Goal: Task Accomplishment & Management: Manage account settings

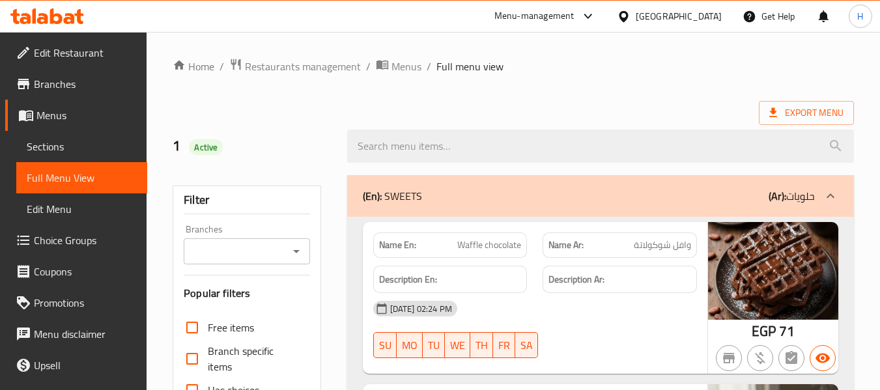
scroll to position [9850, 0]
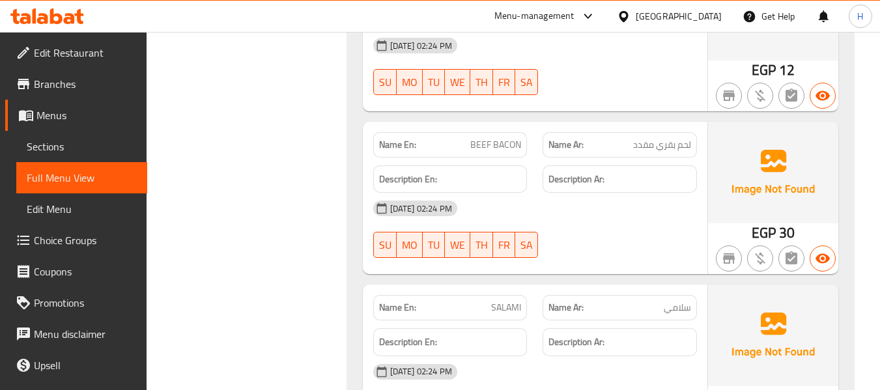
click at [709, 9] on div "[GEOGRAPHIC_DATA]" at bounding box center [679, 16] width 86 height 14
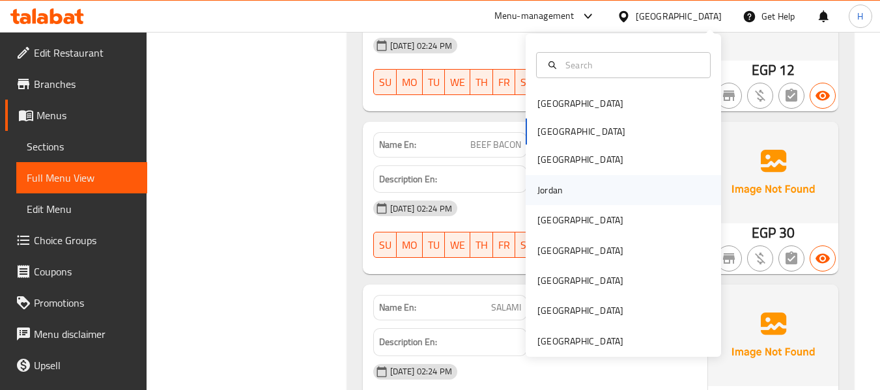
click at [580, 197] on div "Jordan" at bounding box center [623, 190] width 195 height 30
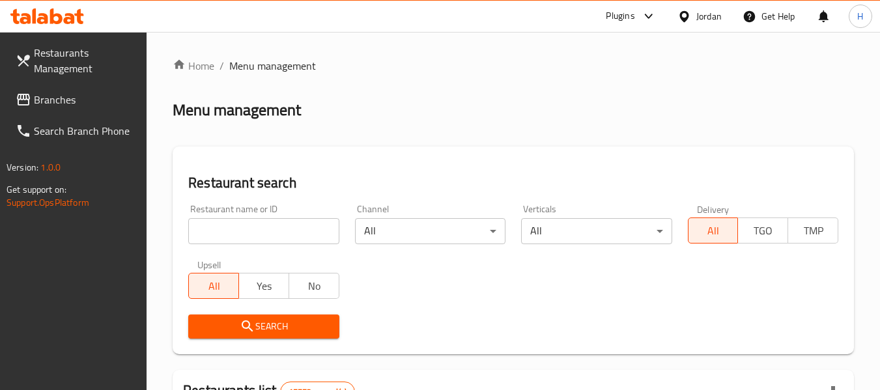
click at [83, 104] on span "Branches" at bounding box center [85, 100] width 103 height 16
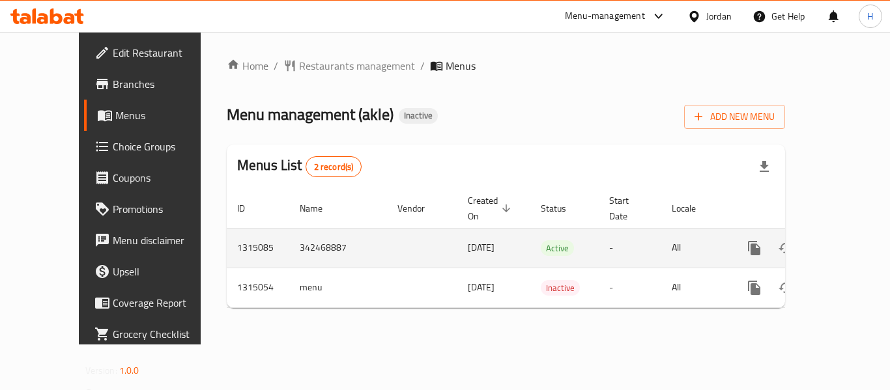
click at [840, 240] on icon "enhanced table" at bounding box center [848, 248] width 16 height 16
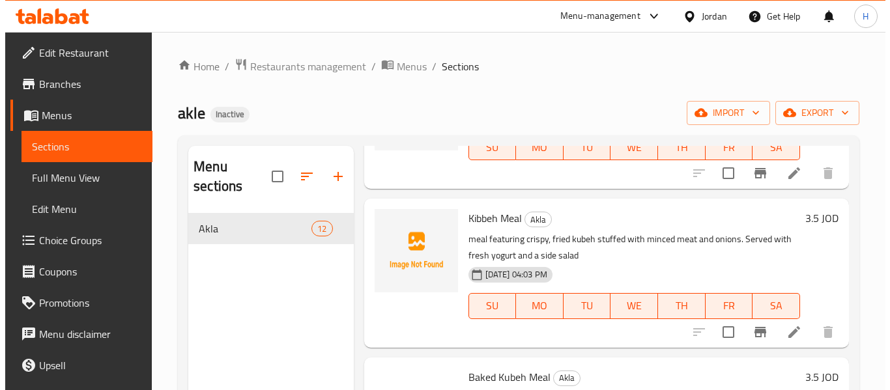
scroll to position [174, 0]
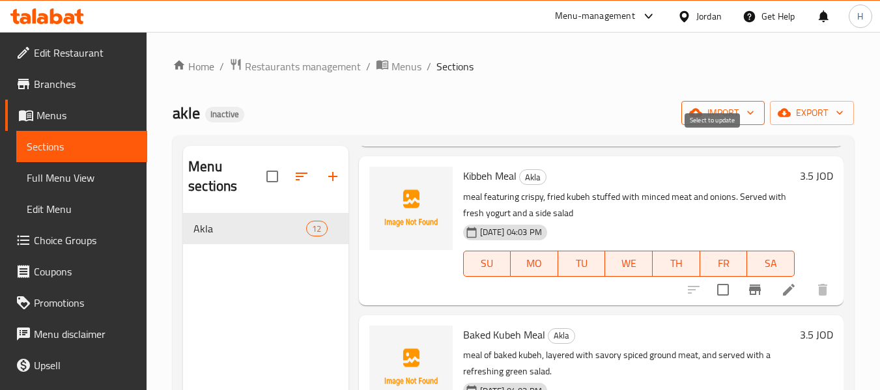
click at [713, 115] on span "import" at bounding box center [723, 113] width 63 height 16
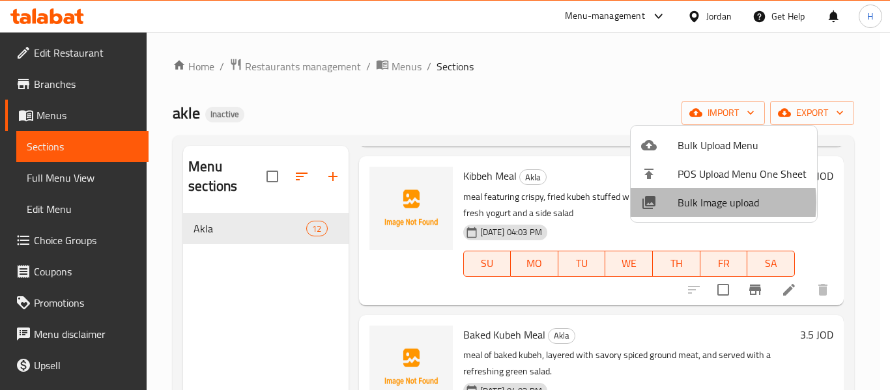
click at [691, 203] on span "Bulk Image upload" at bounding box center [741, 203] width 129 height 16
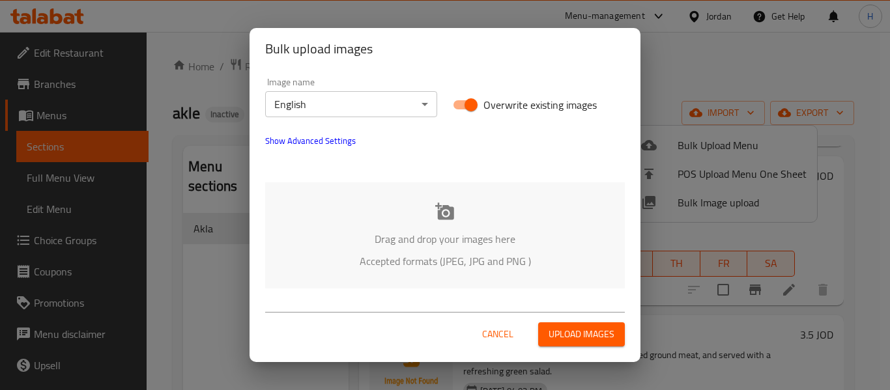
click at [313, 91] on div "Image name English ​" at bounding box center [351, 97] width 172 height 40
click at [310, 108] on body "​ Menu-management Jordan Get Help H Edit Restaurant Branches Menus Sections Ful…" at bounding box center [445, 211] width 890 height 358
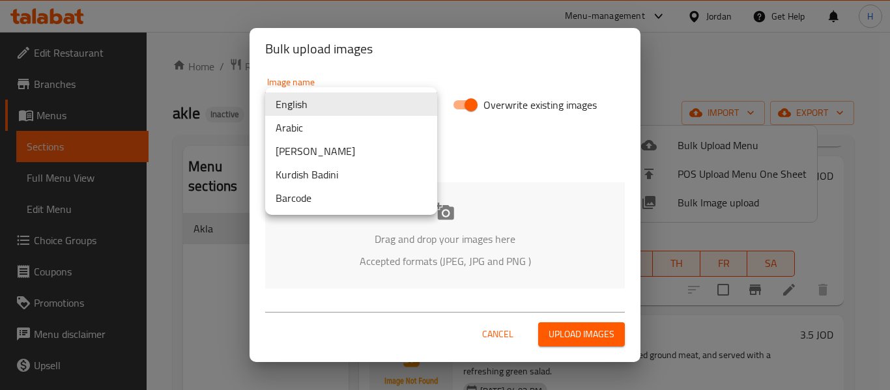
click at [296, 132] on li "Arabic" at bounding box center [351, 127] width 172 height 23
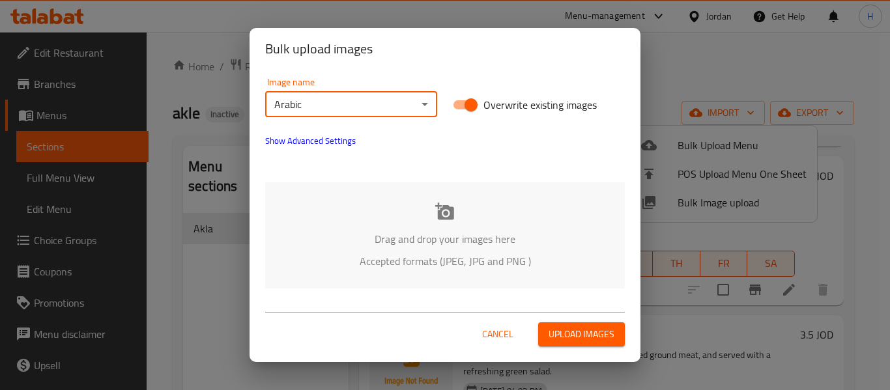
click at [328, 227] on div "Drag and drop your images here Accepted formats (JPEG, JPG and PNG )" at bounding box center [444, 235] width 359 height 106
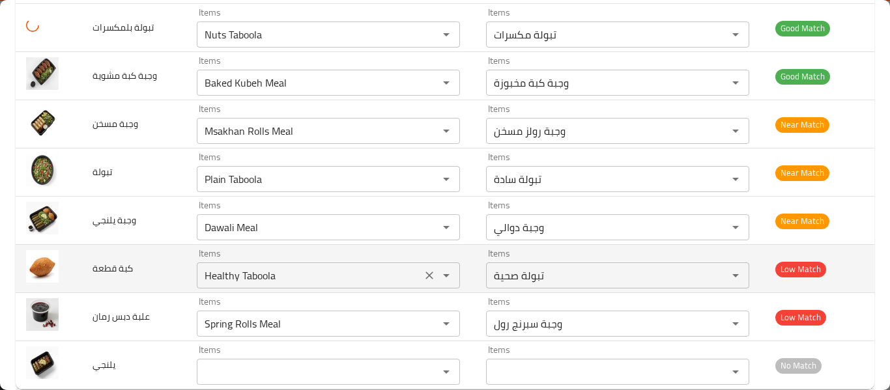
scroll to position [365, 0]
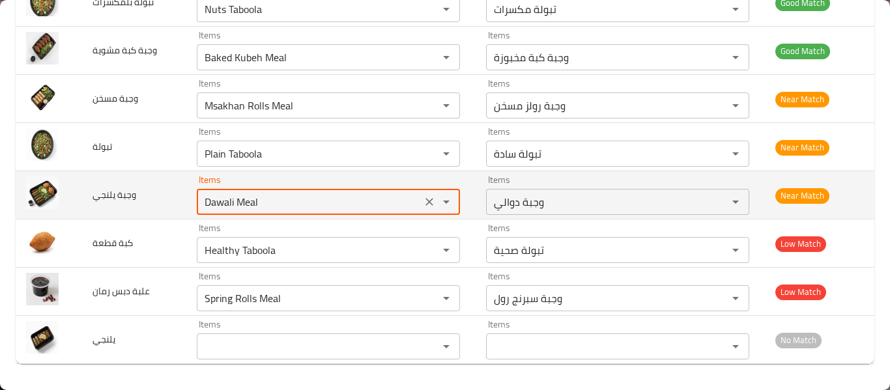
click at [254, 203] on يلنجي "Dawali Meal" at bounding box center [309, 202] width 217 height 18
type يلنجي "y"
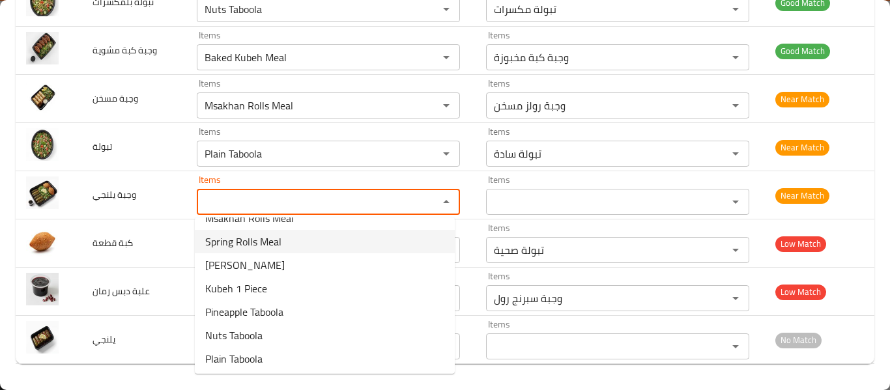
scroll to position [135, 0]
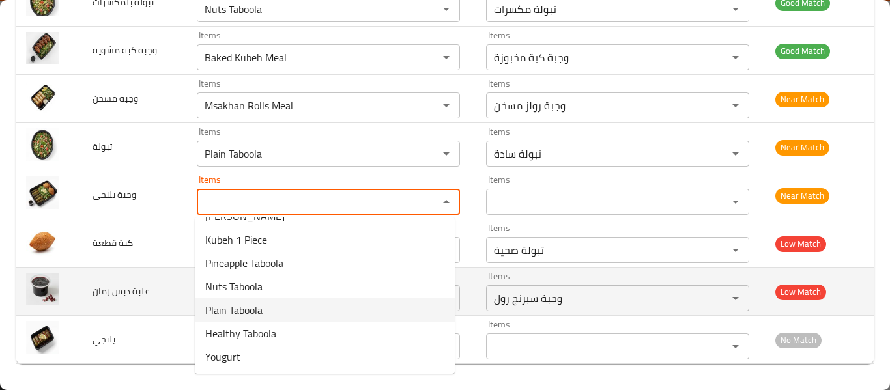
click at [126, 270] on td "علبة دبس رمان" at bounding box center [134, 292] width 104 height 48
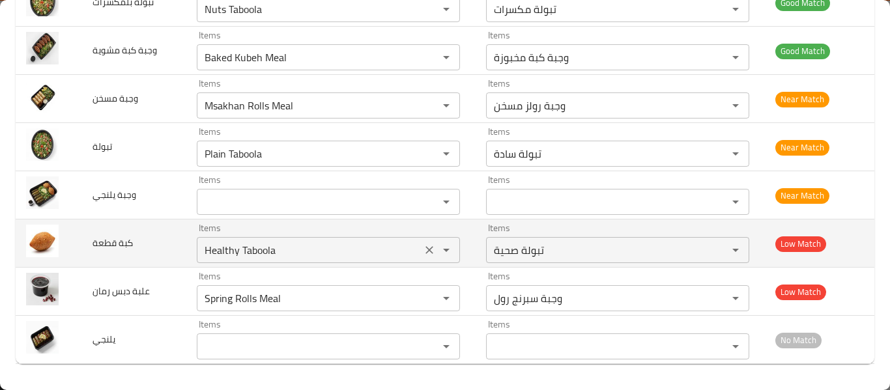
click at [438, 248] on icon "Open" at bounding box center [446, 250] width 16 height 16
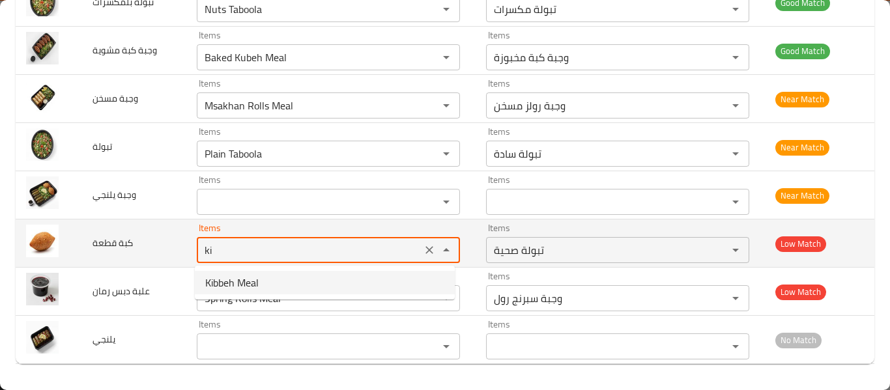
type قطعة "Healthy Taboola"
click at [153, 257] on td "كبة قطعة" at bounding box center [134, 243] width 104 height 48
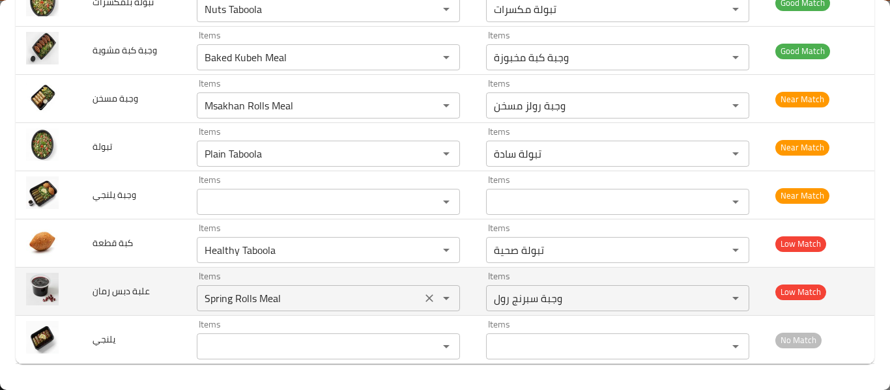
click at [427, 297] on icon "Clear" at bounding box center [429, 298] width 8 height 8
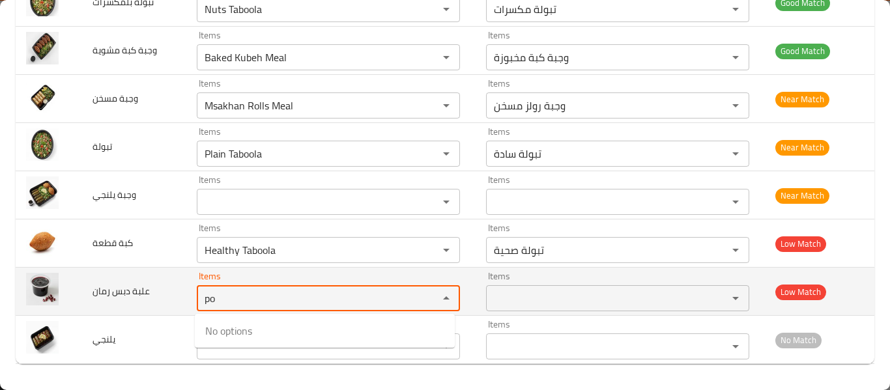
type رمان "p"
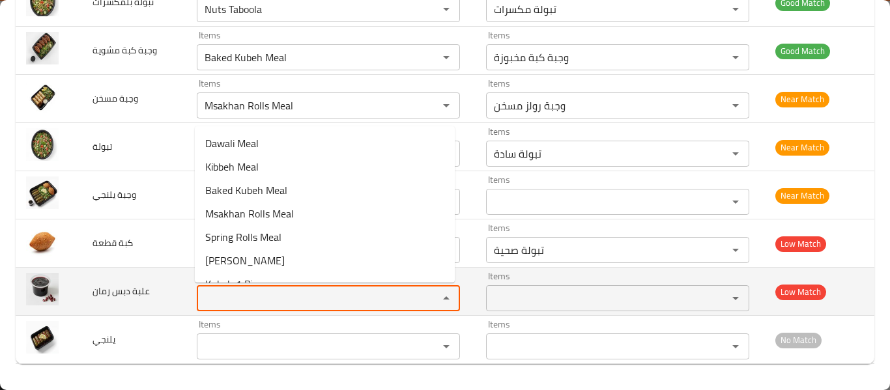
type رمان "f"
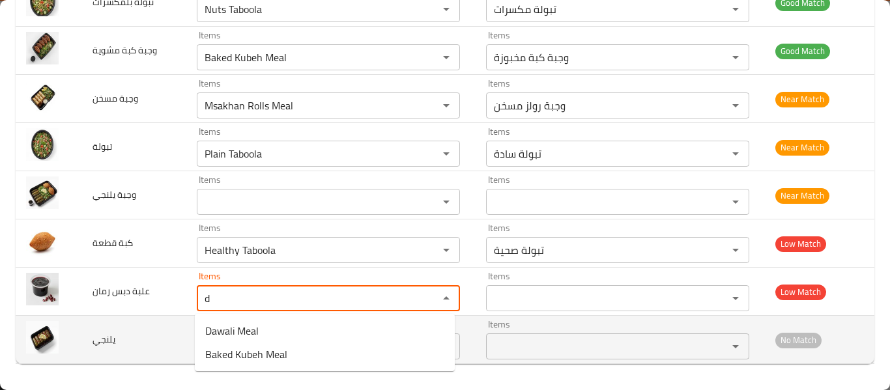
type رمان "d"
click at [125, 329] on td "يلنجي" at bounding box center [134, 340] width 104 height 48
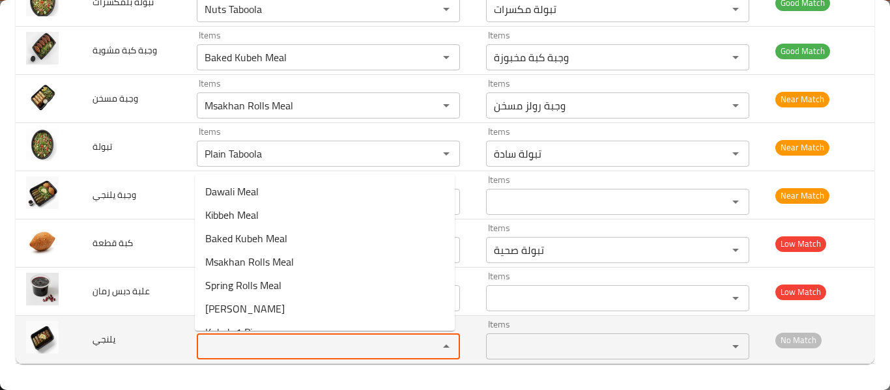
click at [208, 345] on input "Items" at bounding box center [309, 346] width 217 height 18
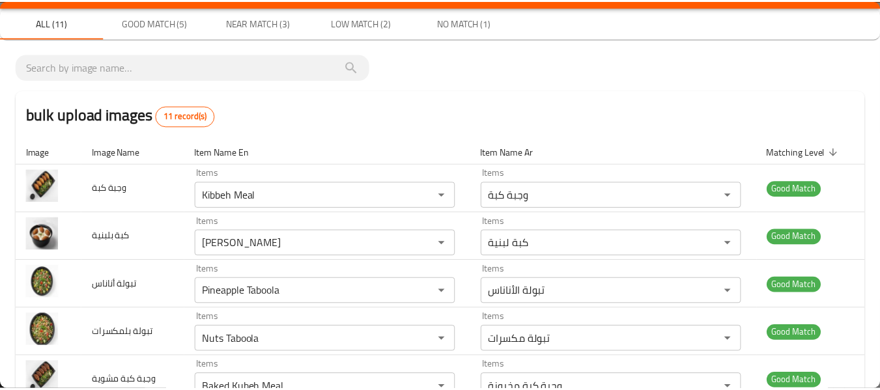
scroll to position [0, 0]
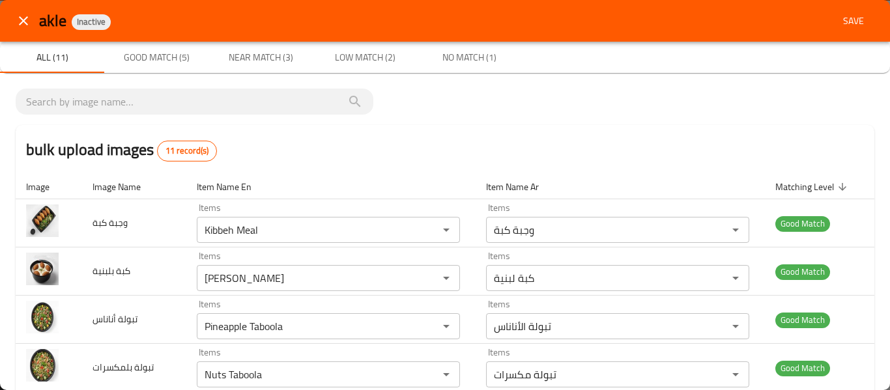
type input "ya"
click at [839, 16] on span "Save" at bounding box center [853, 21] width 31 height 16
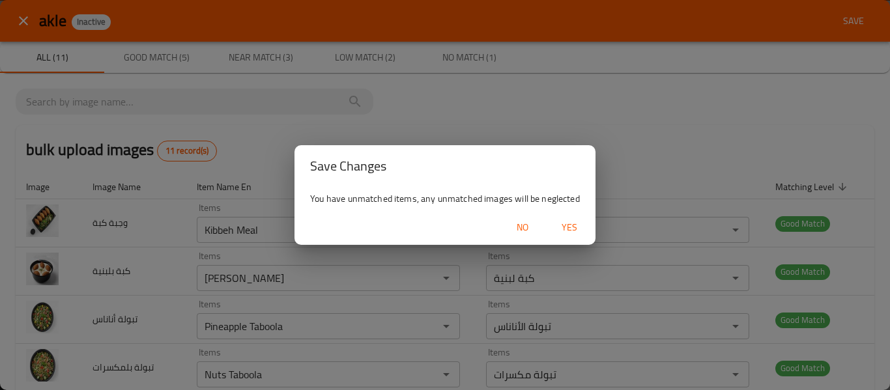
click at [567, 230] on span "Yes" at bounding box center [569, 227] width 31 height 16
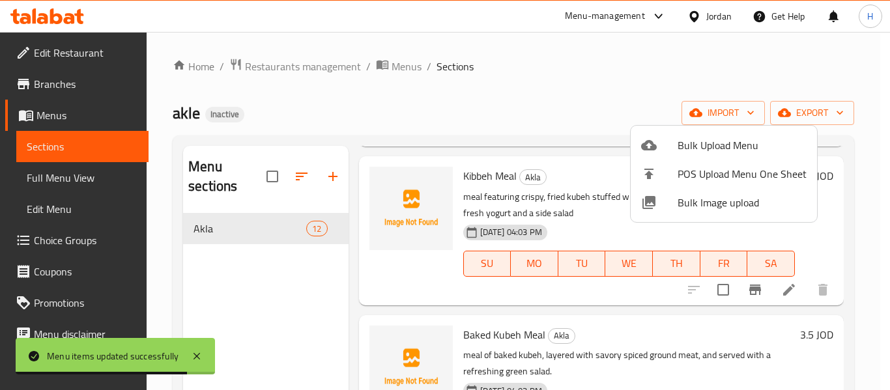
click at [59, 175] on div at bounding box center [445, 195] width 890 height 390
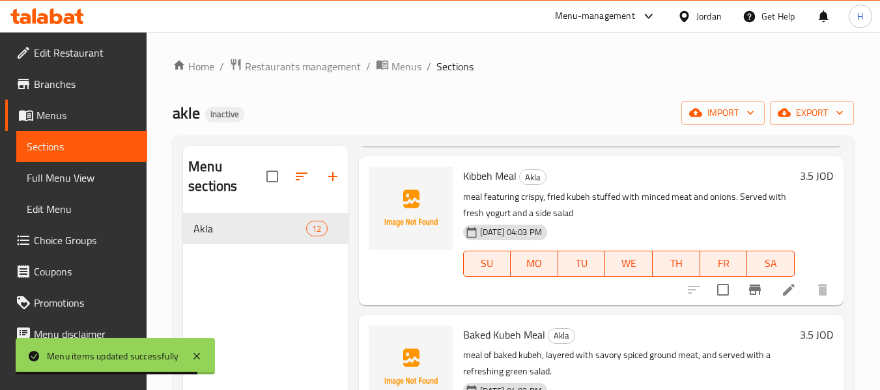
click at [59, 175] on span "Full Menu View" at bounding box center [82, 178] width 110 height 16
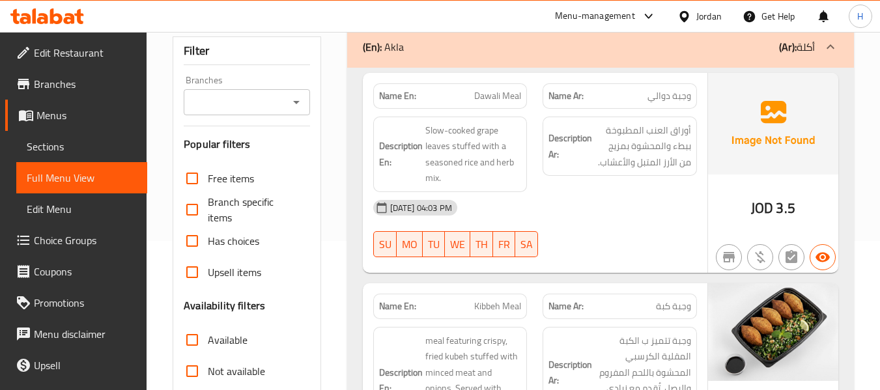
scroll to position [174, 0]
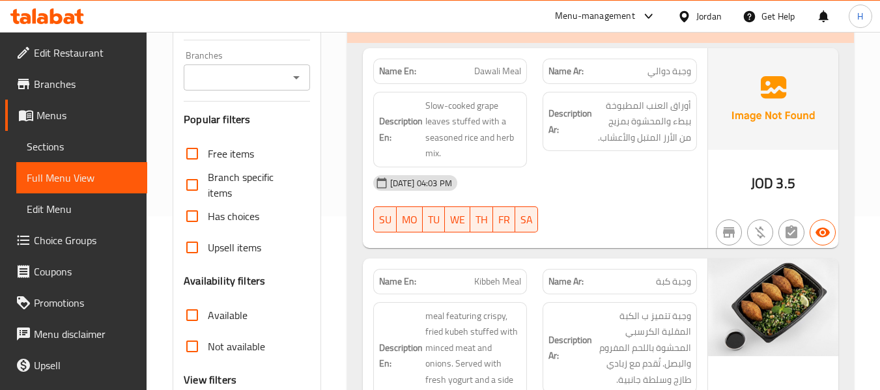
click at [48, 150] on span "Sections" at bounding box center [82, 147] width 110 height 16
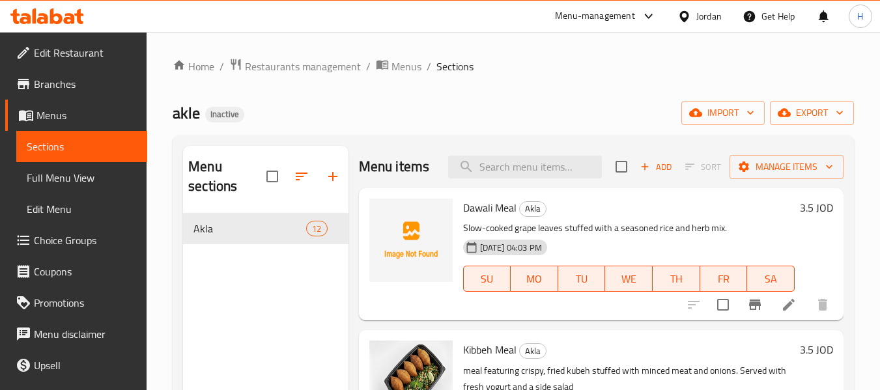
click at [414, 107] on div "akle Inactive import export" at bounding box center [513, 113] width 681 height 24
click at [48, 181] on span "Full Menu View" at bounding box center [82, 178] width 110 height 16
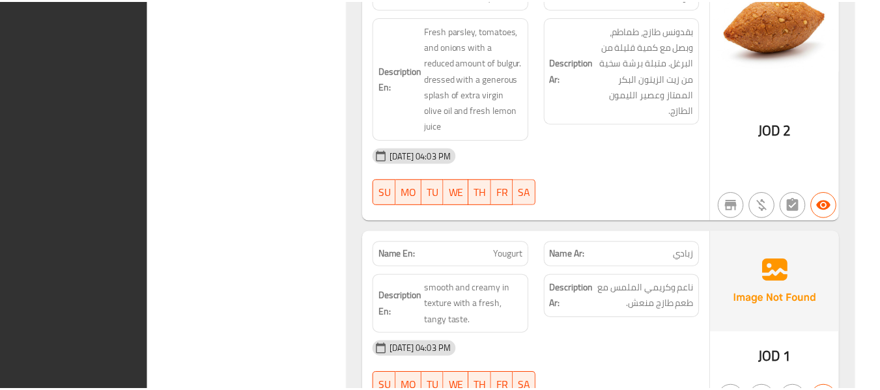
scroll to position [2653, 0]
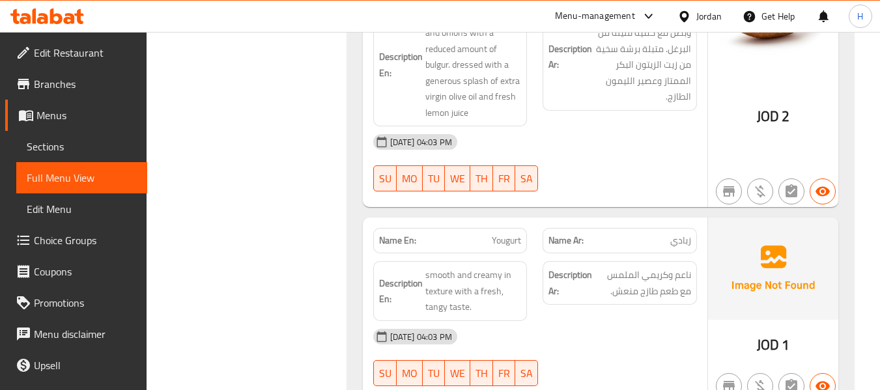
click at [689, 12] on icon at bounding box center [684, 17] width 14 height 14
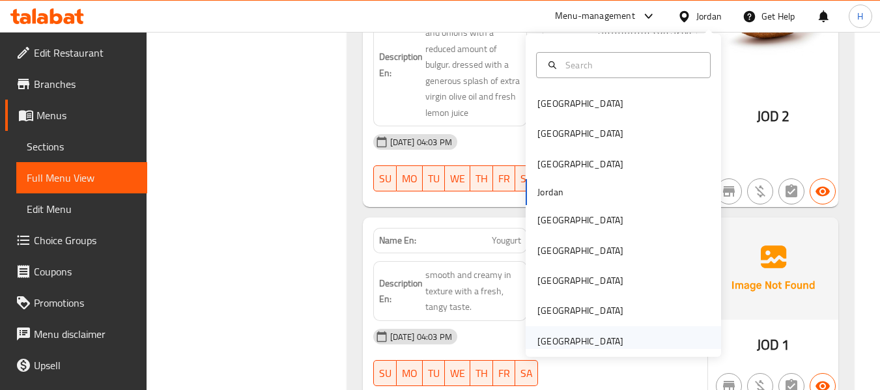
click at [605, 348] on div "United Arab Emirates" at bounding box center [580, 341] width 86 height 14
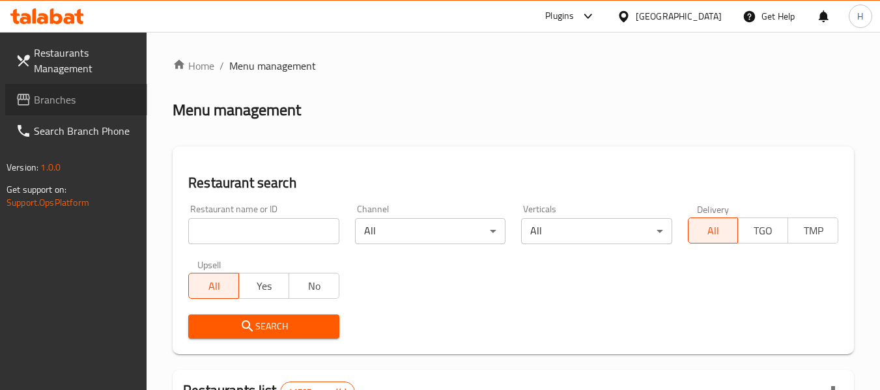
click at [83, 107] on span "Branches" at bounding box center [85, 100] width 103 height 16
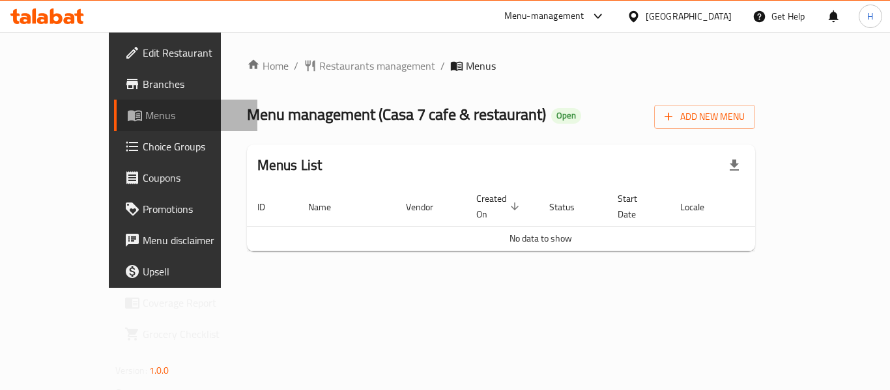
click at [145, 120] on span "Menus" at bounding box center [196, 115] width 102 height 16
click at [145, 121] on span "Menus" at bounding box center [196, 115] width 102 height 16
click at [145, 112] on span "Menus" at bounding box center [196, 115] width 102 height 16
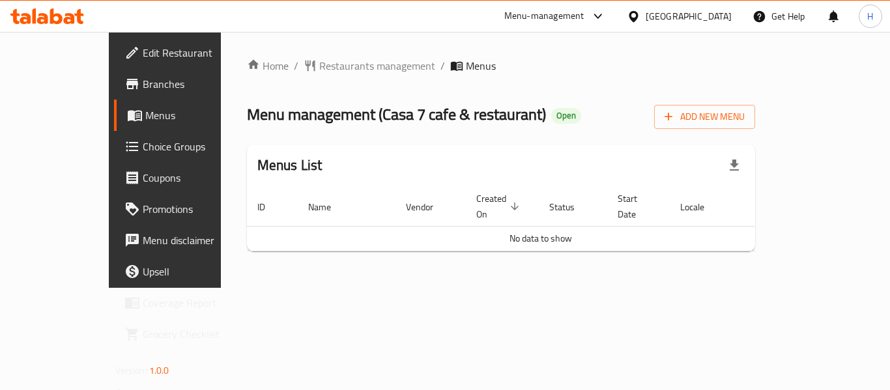
click at [145, 112] on span "Menus" at bounding box center [196, 115] width 102 height 16
click at [319, 64] on span "Restaurants management" at bounding box center [377, 66] width 116 height 16
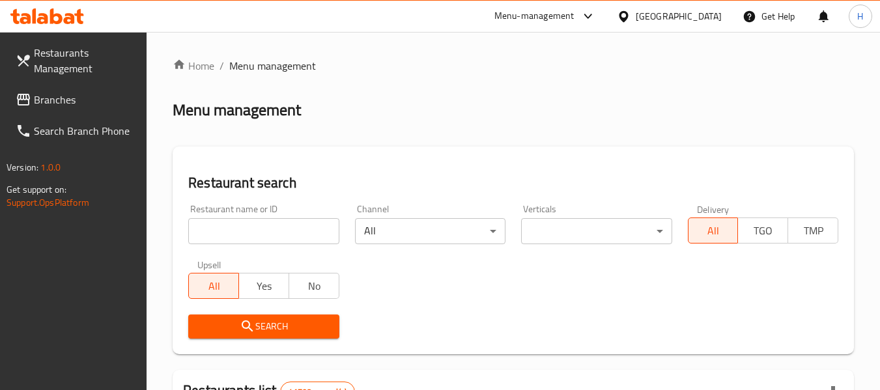
click at [709, 2] on div "[GEOGRAPHIC_DATA]" at bounding box center [669, 16] width 126 height 31
click at [697, 15] on div "[GEOGRAPHIC_DATA]" at bounding box center [679, 16] width 86 height 14
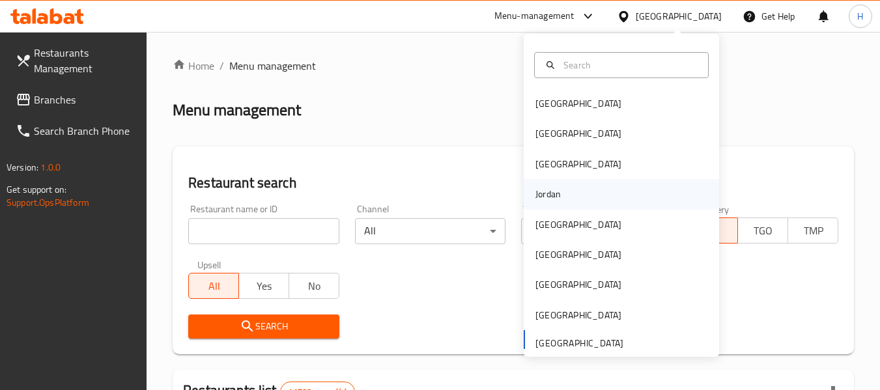
click at [554, 198] on div "Jordan" at bounding box center [548, 194] width 46 height 30
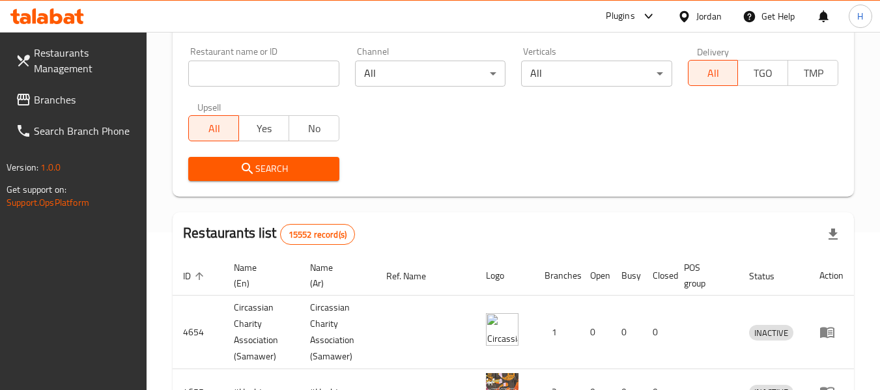
scroll to position [174, 0]
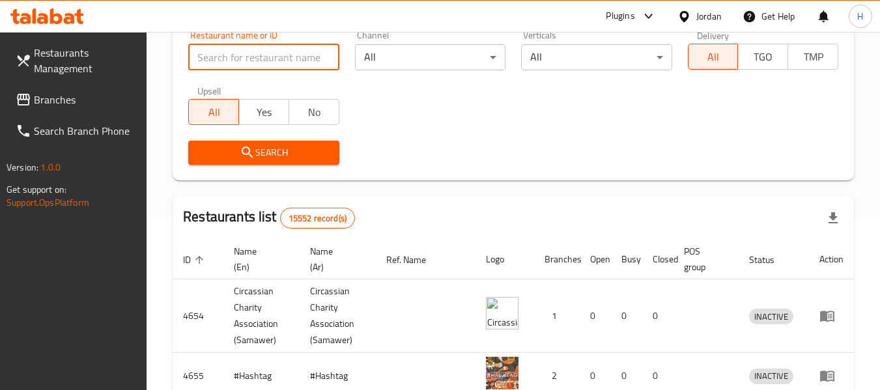
click at [252, 49] on input "search" at bounding box center [263, 57] width 150 height 26
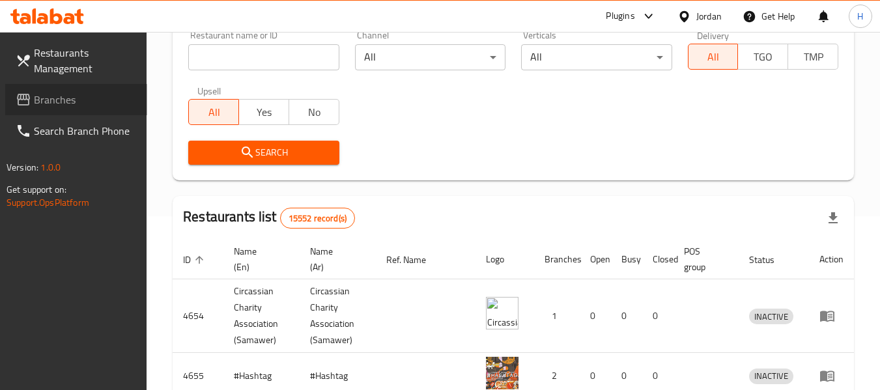
click at [76, 97] on span "Branches" at bounding box center [85, 100] width 103 height 16
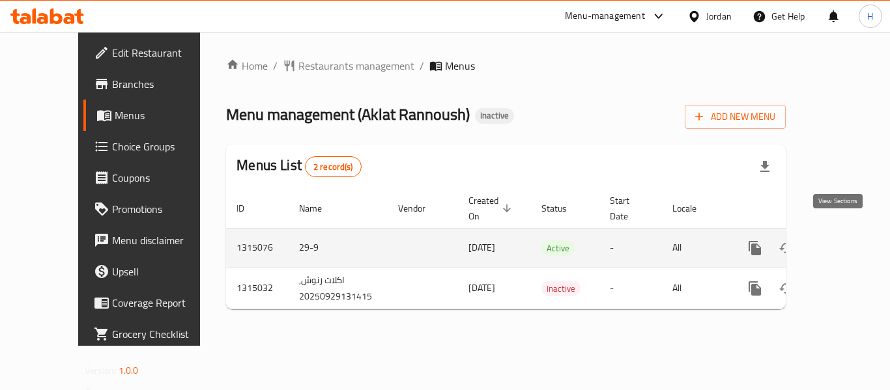
click at [845, 232] on link "enhanced table" at bounding box center [848, 247] width 31 height 31
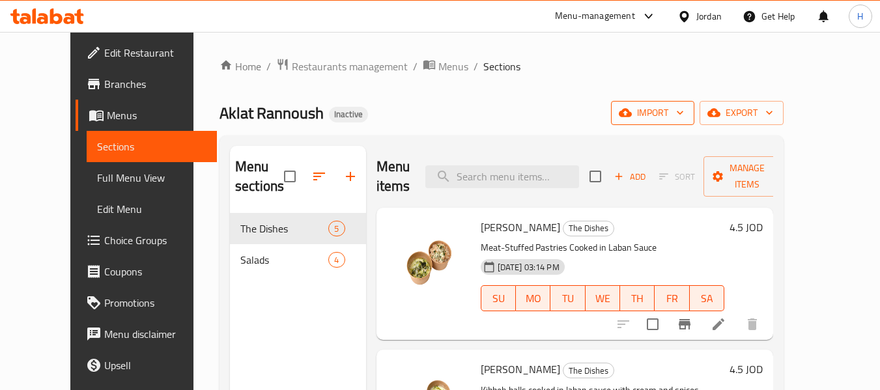
click at [684, 109] on span "import" at bounding box center [652, 113] width 63 height 16
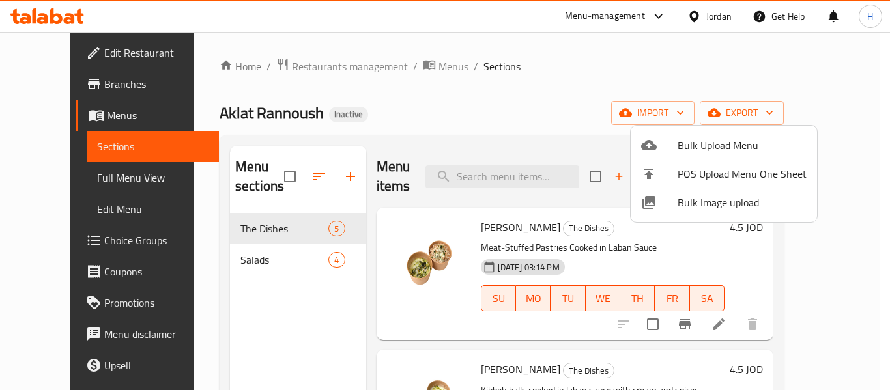
click at [687, 188] on li "Bulk Image upload" at bounding box center [723, 202] width 186 height 29
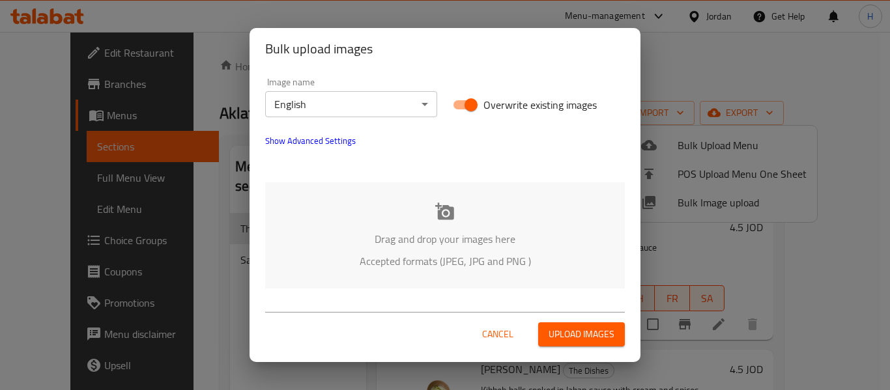
click at [465, 206] on div "Drag and drop your images here Accepted formats (JPEG, JPG and PNG )" at bounding box center [444, 235] width 359 height 106
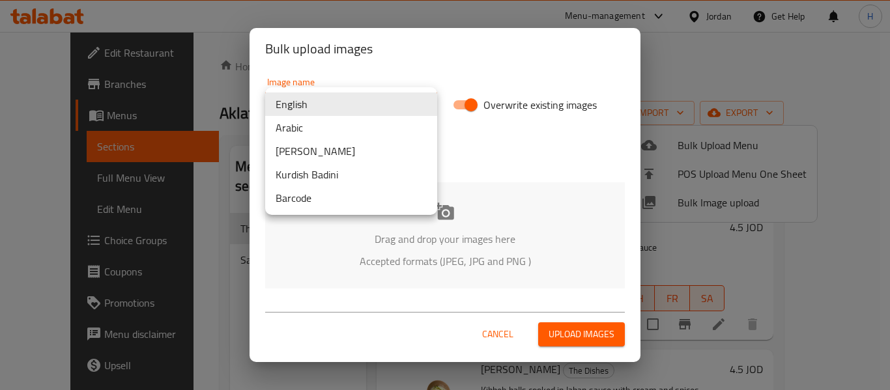
click at [397, 94] on body "​ Menu-management Jordan Get Help H Edit Restaurant Branches Menus Sections Ful…" at bounding box center [445, 211] width 890 height 358
click at [358, 131] on li "Arabic" at bounding box center [351, 127] width 172 height 23
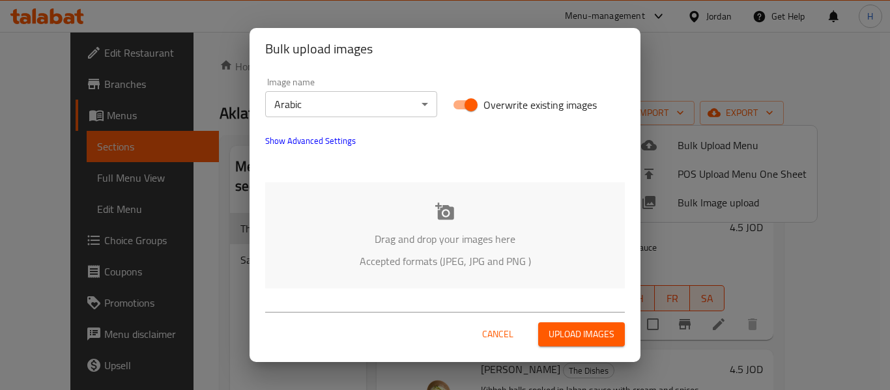
click at [356, 225] on div "Drag and drop your images here Accepted formats (JPEG, JPG and PNG )" at bounding box center [444, 235] width 359 height 106
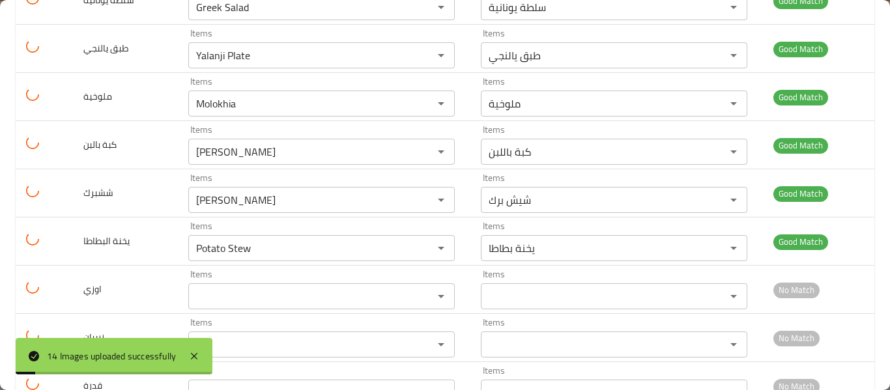
scroll to position [510, 0]
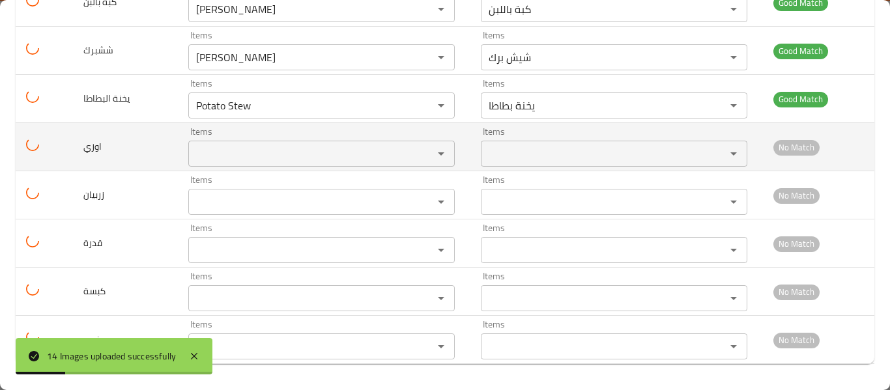
click at [287, 160] on input "Items" at bounding box center [302, 154] width 220 height 18
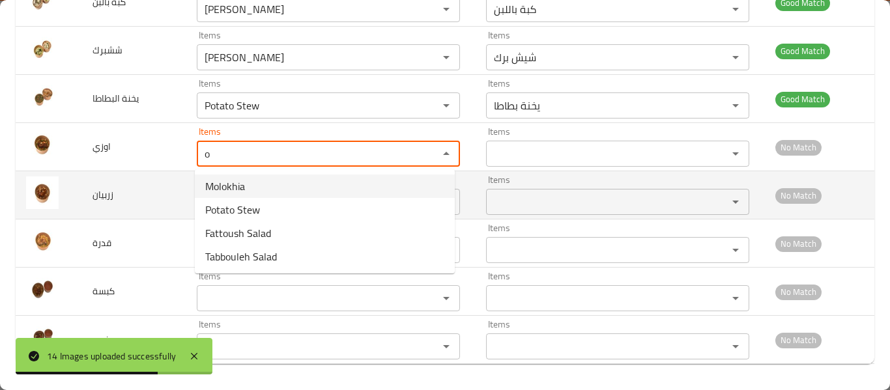
type input "o"
click at [116, 196] on td "زربيان" at bounding box center [134, 195] width 104 height 48
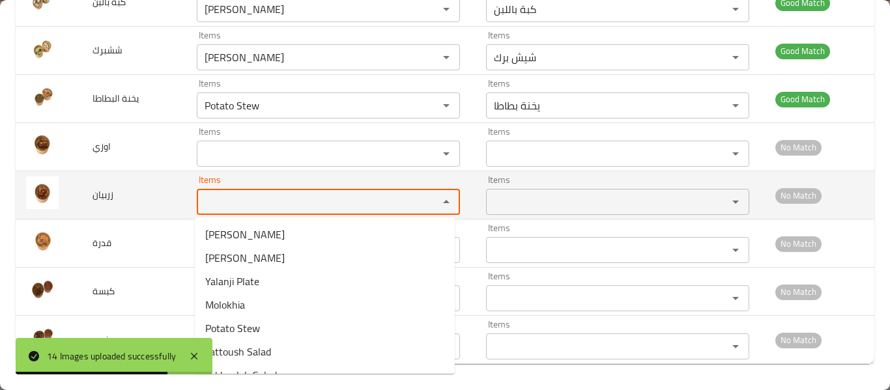
click at [206, 205] on input "Items" at bounding box center [309, 202] width 217 height 18
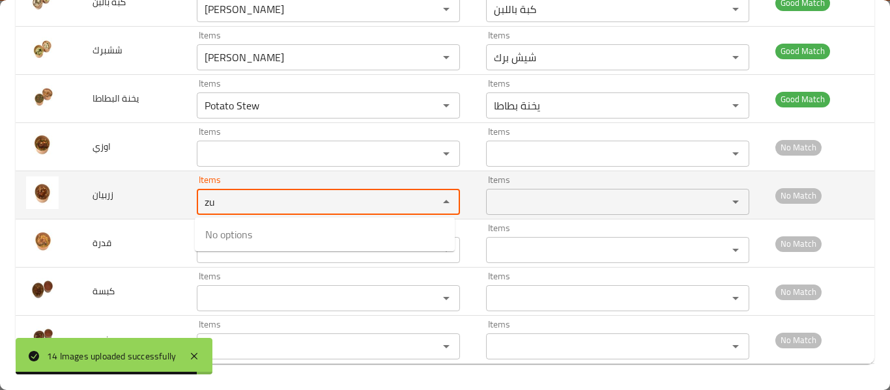
type input "z"
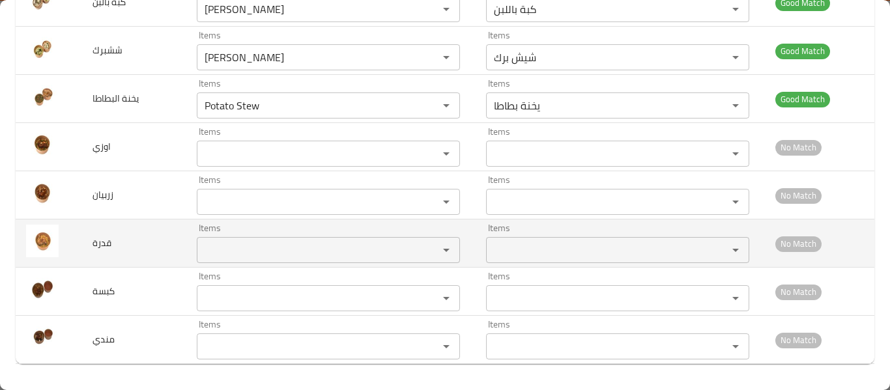
click at [140, 240] on td "قدرة" at bounding box center [134, 243] width 104 height 48
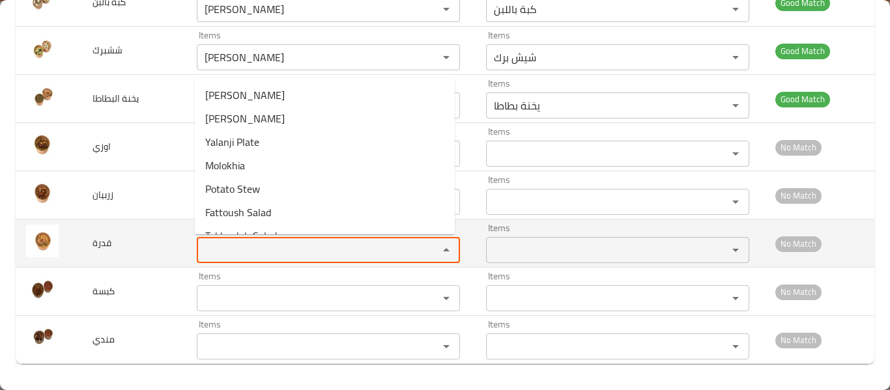
click at [220, 254] on input "Items" at bounding box center [309, 250] width 217 height 18
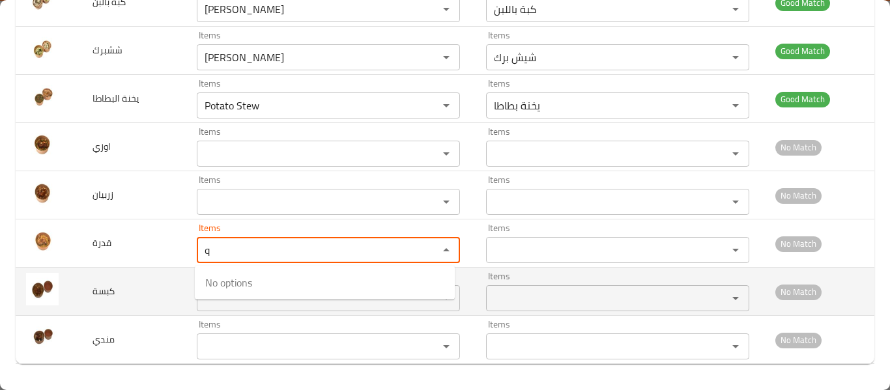
type input "q"
drag, startPoint x: 142, startPoint y: 306, endPoint x: 211, endPoint y: 292, distance: 70.4
click at [143, 305] on td "كبسة" at bounding box center [134, 292] width 104 height 48
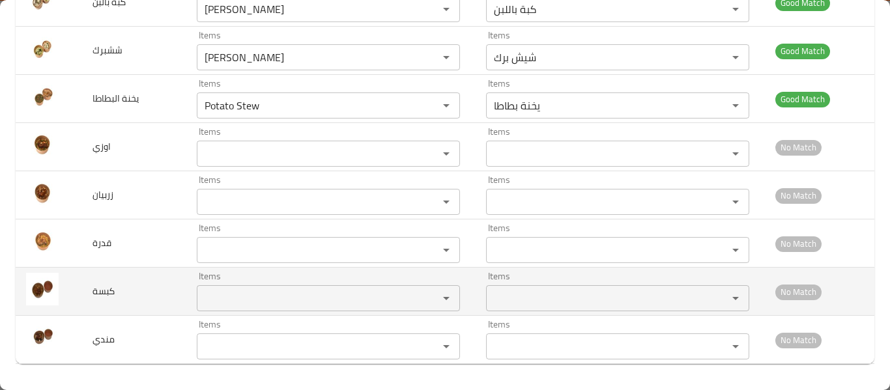
click at [213, 291] on input "Items" at bounding box center [309, 298] width 217 height 18
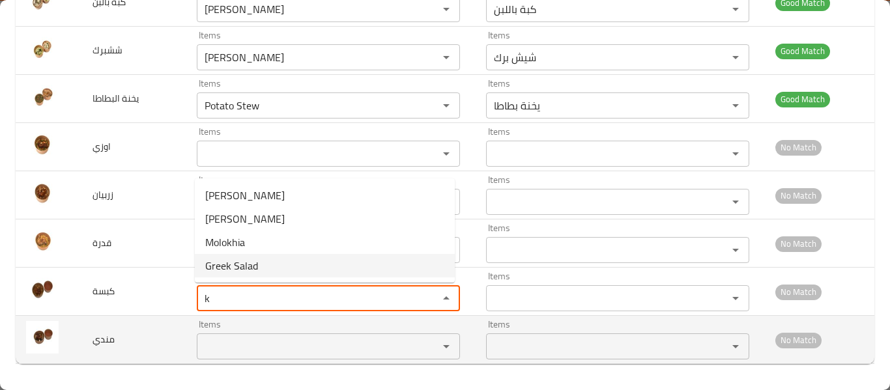
click at [264, 337] on div "Items" at bounding box center [328, 346] width 263 height 26
type input "k"
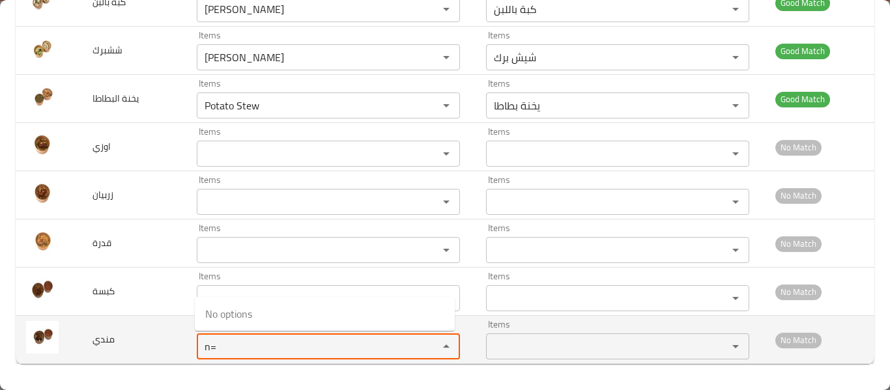
type input "n"
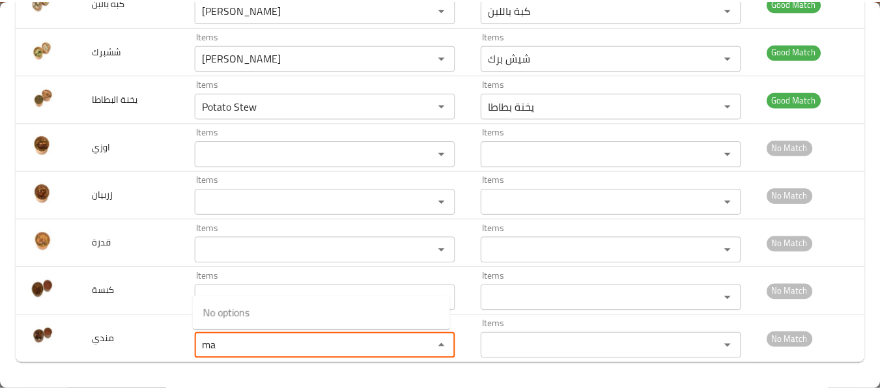
scroll to position [0, 0]
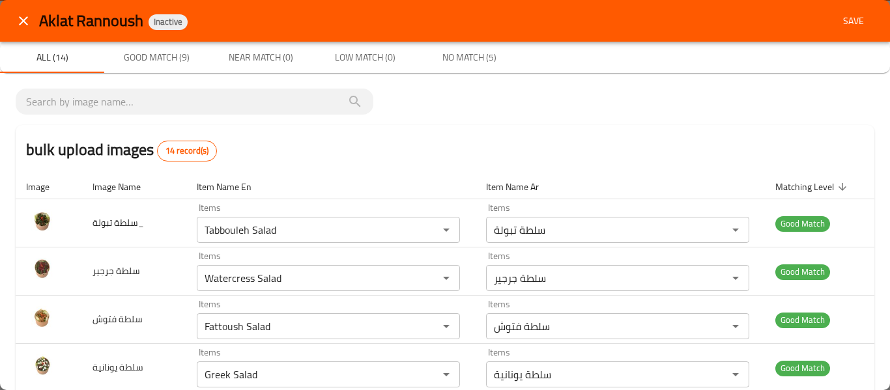
type input "ma"
click at [841, 17] on span "Save" at bounding box center [853, 21] width 31 height 16
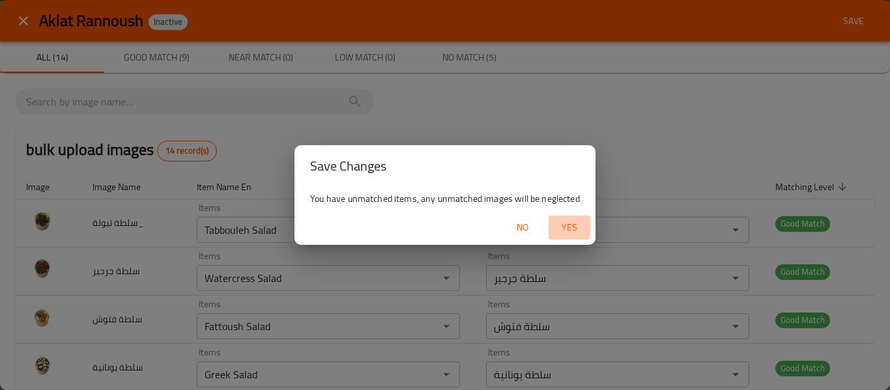
click at [567, 221] on span "Yes" at bounding box center [569, 227] width 31 height 16
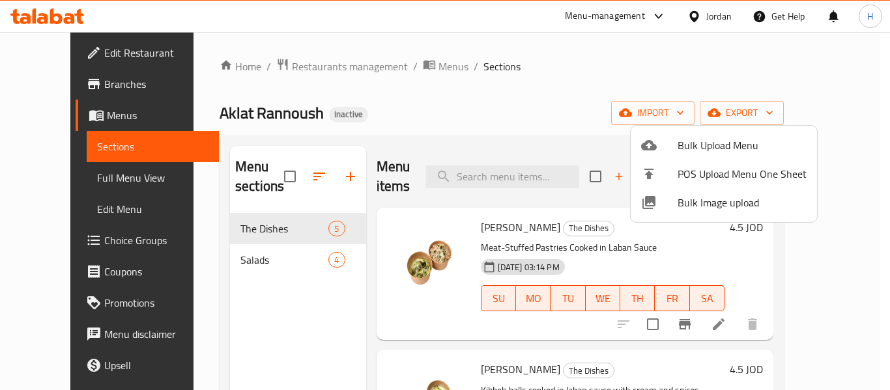
click at [245, 261] on div at bounding box center [445, 195] width 890 height 390
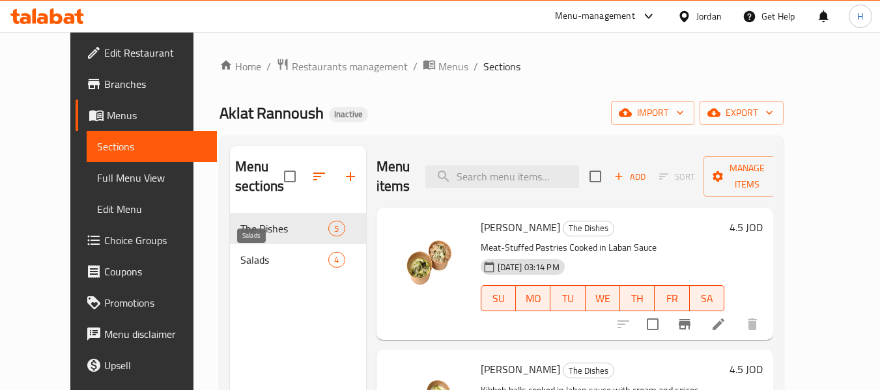
click at [245, 261] on span "Salads" at bounding box center [284, 260] width 88 height 16
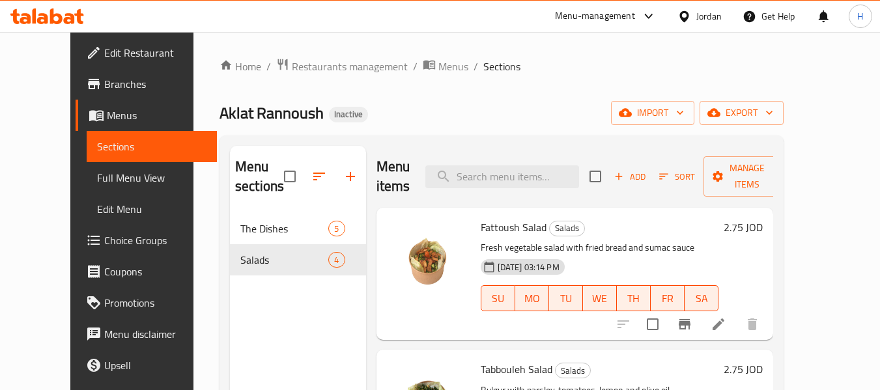
scroll to position [231, 0]
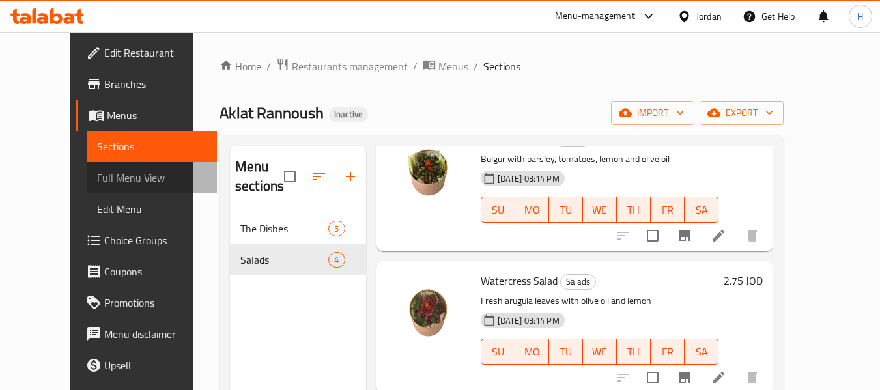
click at [97, 184] on span "Full Menu View" at bounding box center [152, 178] width 110 height 16
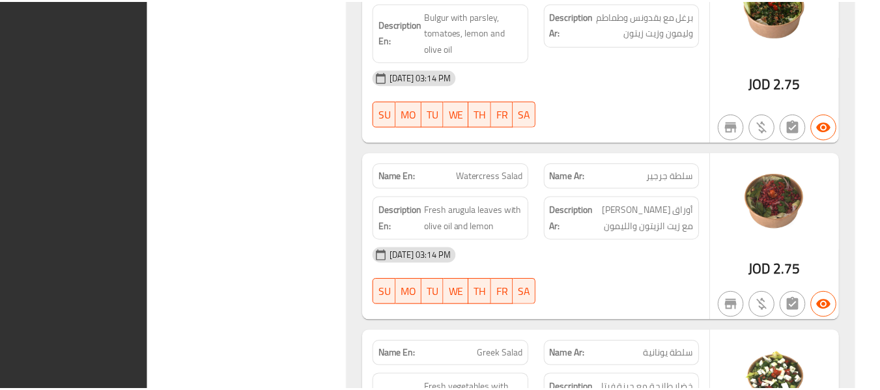
scroll to position [1733, 0]
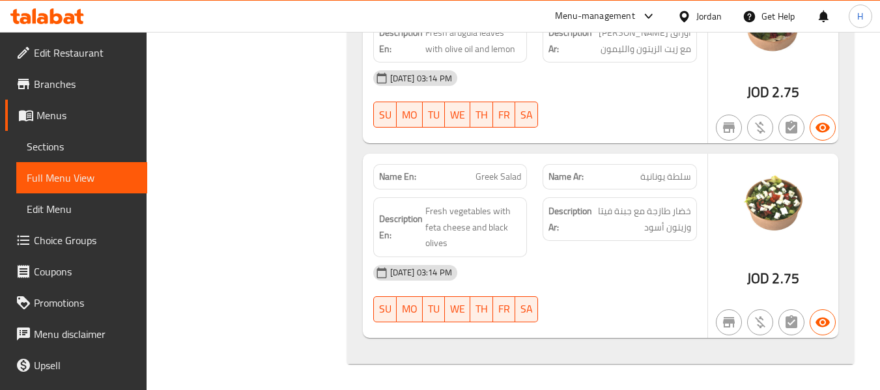
click at [719, 14] on div "Jordan" at bounding box center [708, 16] width 25 height 14
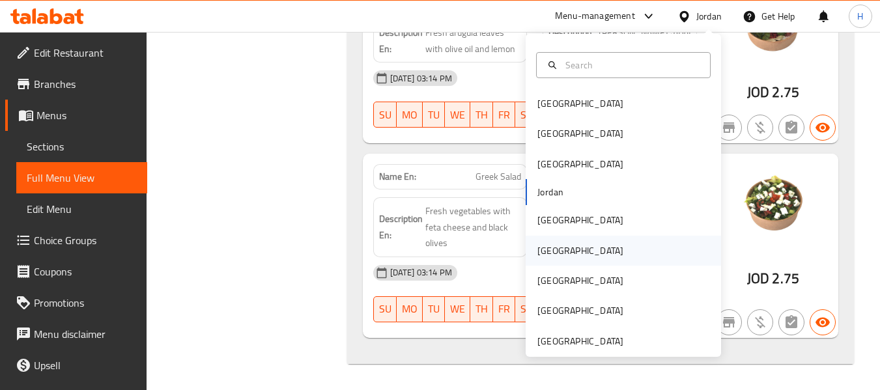
click at [566, 246] on div "[GEOGRAPHIC_DATA]" at bounding box center [623, 251] width 195 height 30
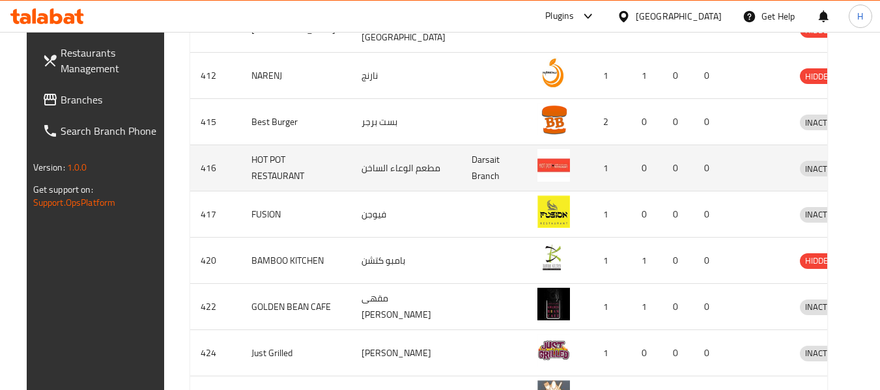
scroll to position [422, 0]
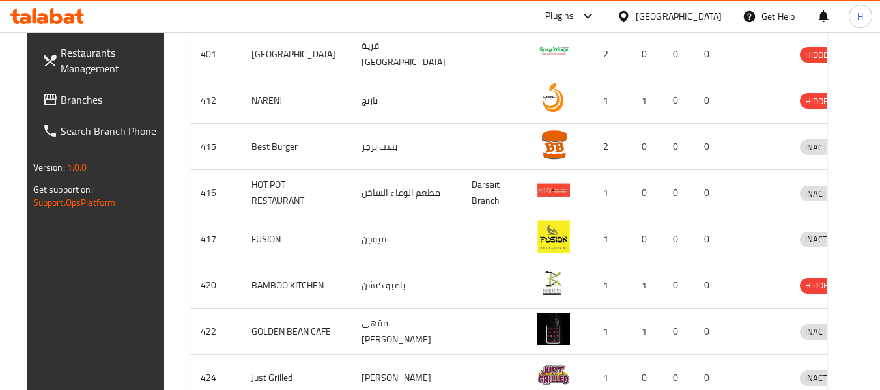
click at [70, 106] on span "Branches" at bounding box center [112, 100] width 103 height 16
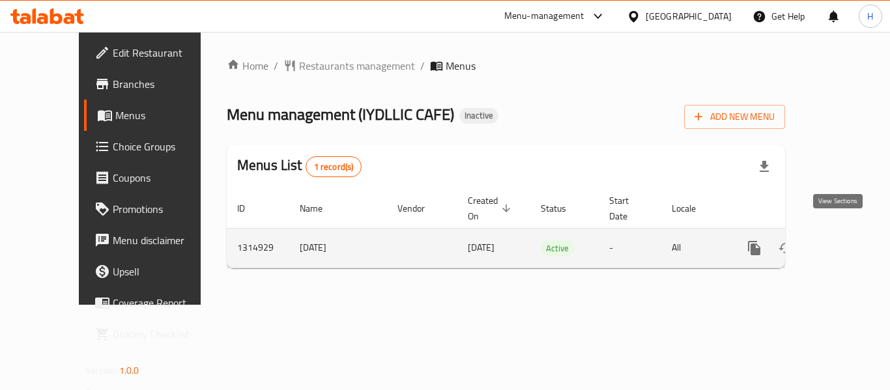
click at [832, 232] on link "enhanced table" at bounding box center [847, 247] width 31 height 31
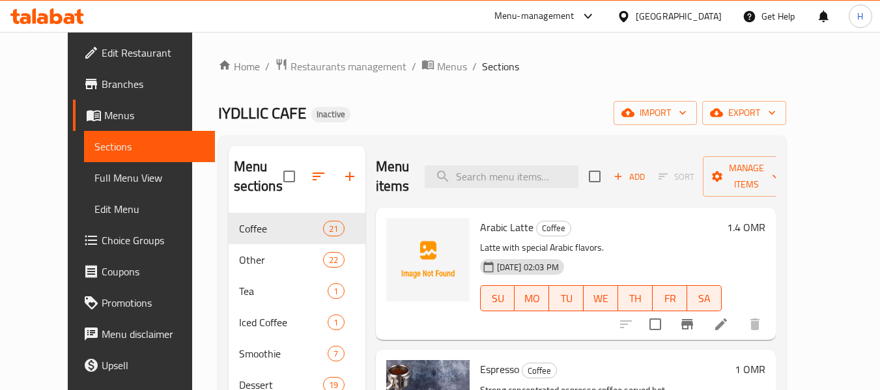
click at [721, 125] on div "Home / Restaurants management / Menus / Sections IYDLLIC CAFE Inactive import e…" at bounding box center [502, 302] width 568 height 488
click at [686, 113] on span "import" at bounding box center [655, 113] width 63 height 16
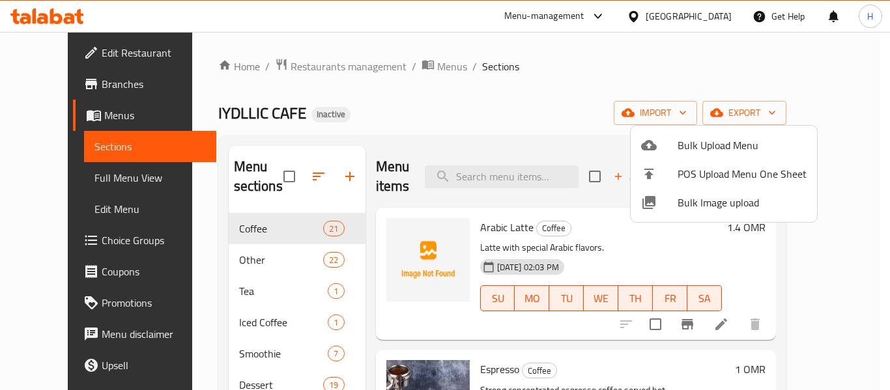
click at [688, 208] on span "Bulk Image upload" at bounding box center [741, 203] width 129 height 16
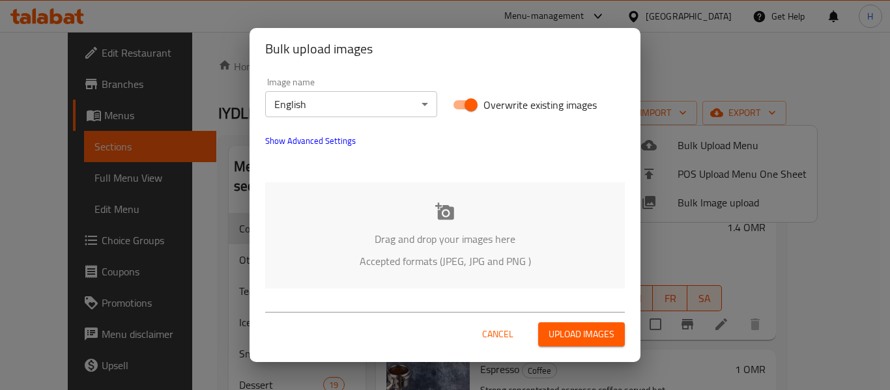
click at [352, 208] on div "Drag and drop your images here Accepted formats (JPEG, JPG and PNG )" at bounding box center [444, 235] width 359 height 106
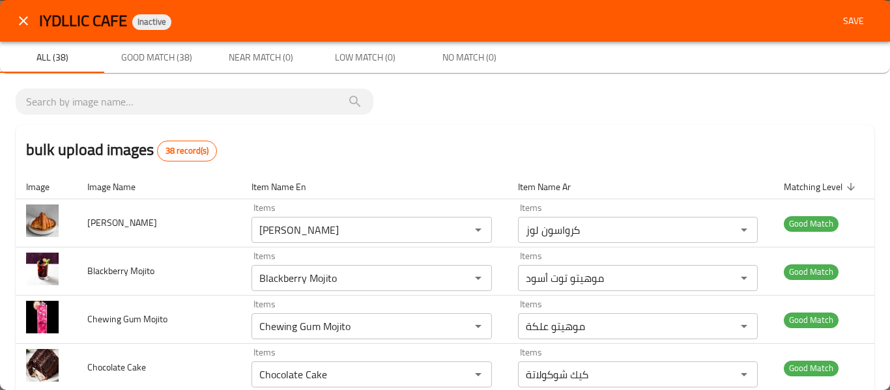
click at [839, 19] on span "Save" at bounding box center [853, 21] width 31 height 16
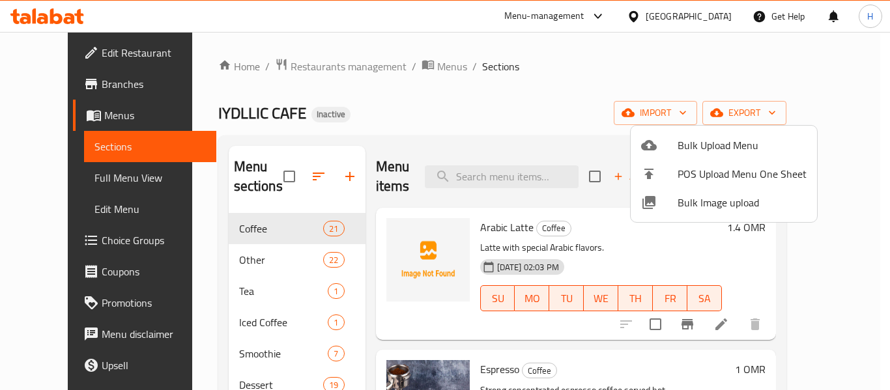
click at [63, 163] on div at bounding box center [445, 195] width 890 height 390
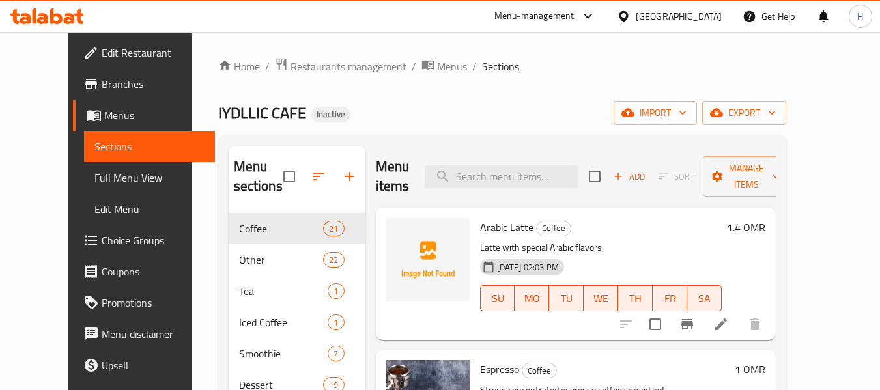
click at [94, 186] on span "Full Menu View" at bounding box center [149, 178] width 110 height 16
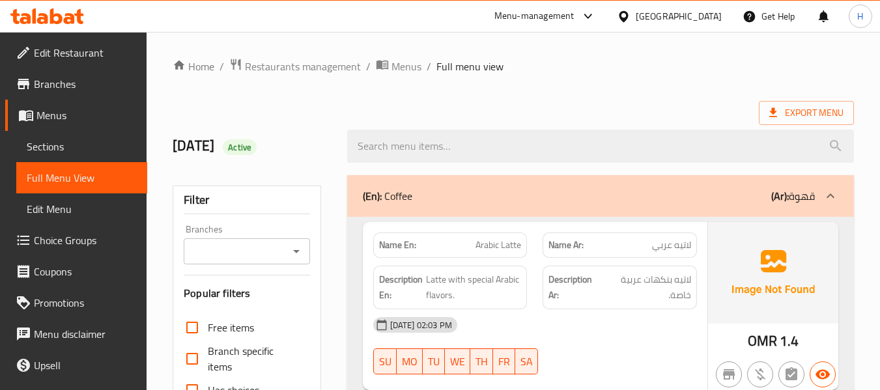
click at [58, 186] on span "Full Menu View" at bounding box center [82, 178] width 110 height 16
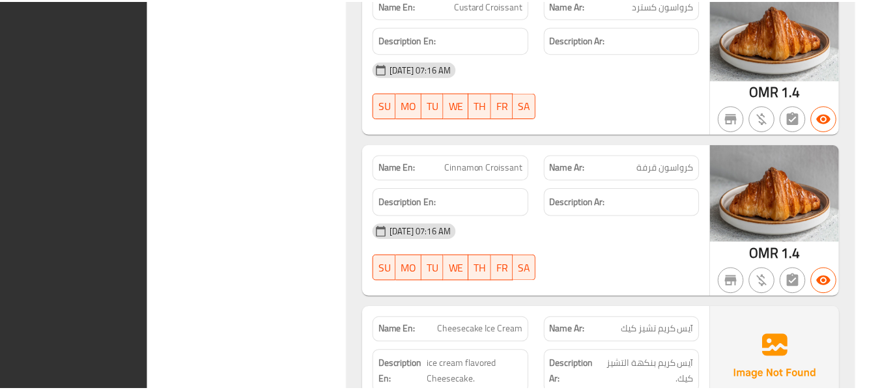
scroll to position [13311, 0]
